Goal: Information Seeking & Learning: Learn about a topic

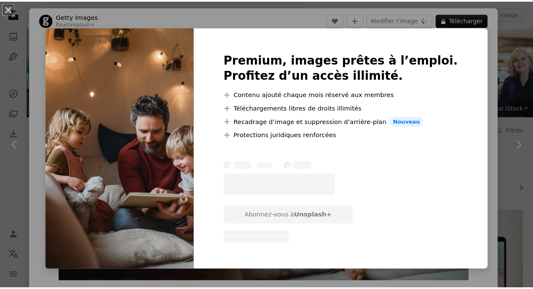
scroll to position [281, 0]
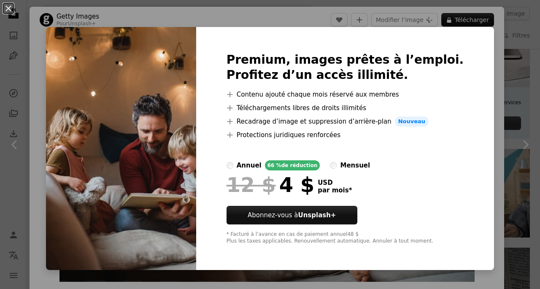
click at [506, 105] on div "An X shape Premium, images prêtes à l’emploi. Profitez d’un accès illimité. A p…" at bounding box center [270, 144] width 540 height 289
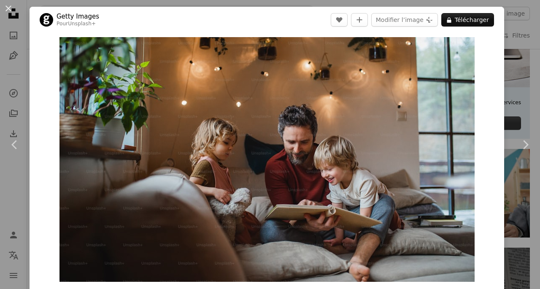
click at [510, 105] on link "Chevron right" at bounding box center [525, 144] width 30 height 81
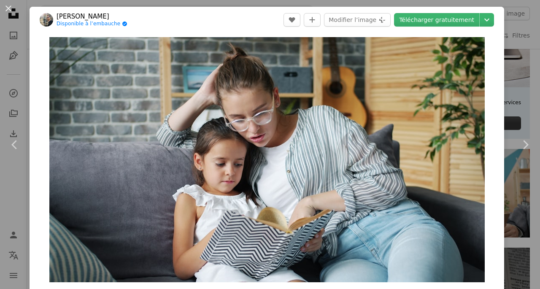
click at [504, 86] on div "An X shape Chevron left Chevron right Vitaly Gariev Disponible à l’embauche A c…" at bounding box center [270, 144] width 540 height 289
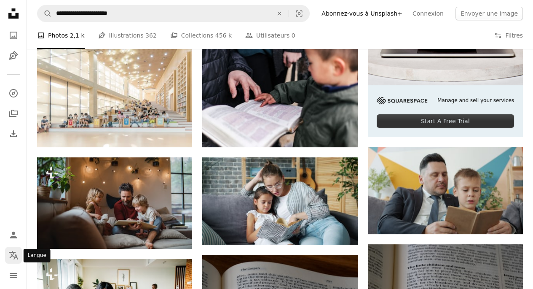
click at [15, 253] on icon "Localization icon" at bounding box center [13, 255] width 10 height 10
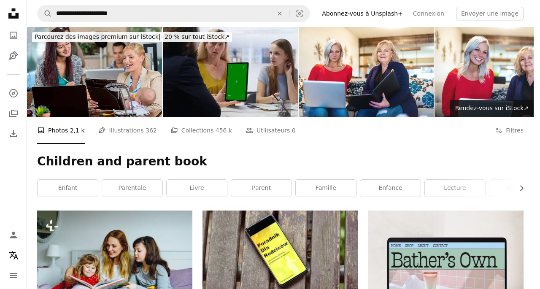
scroll to position [281, 0]
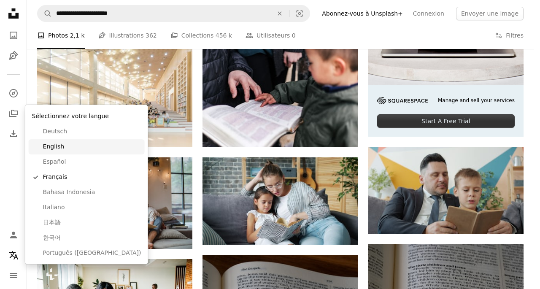
click at [57, 148] on span "English" at bounding box center [92, 147] width 98 height 8
